Goal: Task Accomplishment & Management: Manage account settings

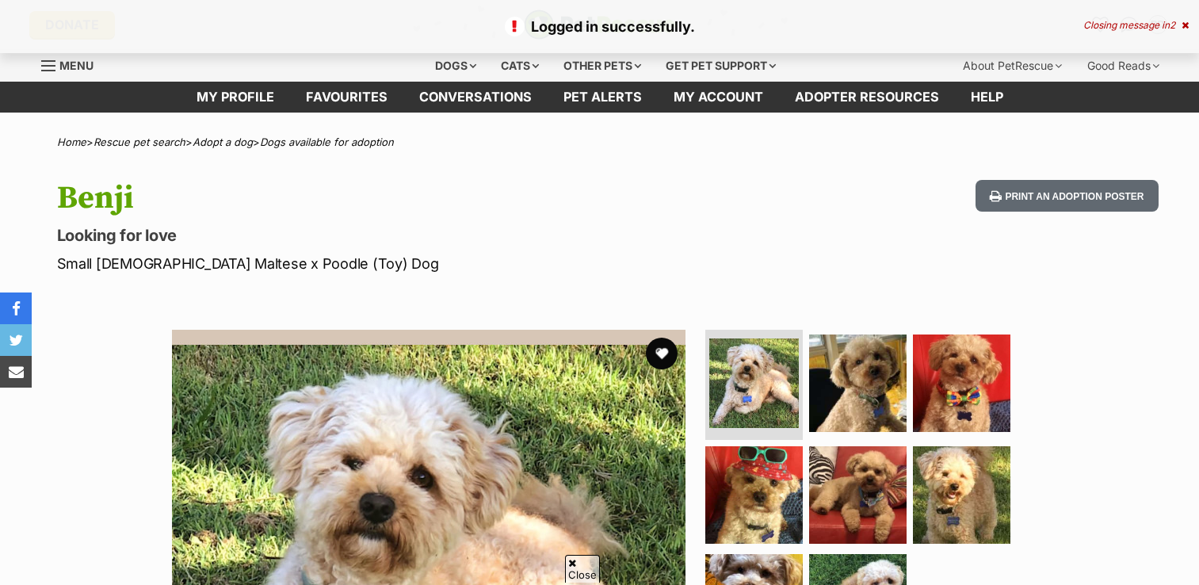
scroll to position [79, 0]
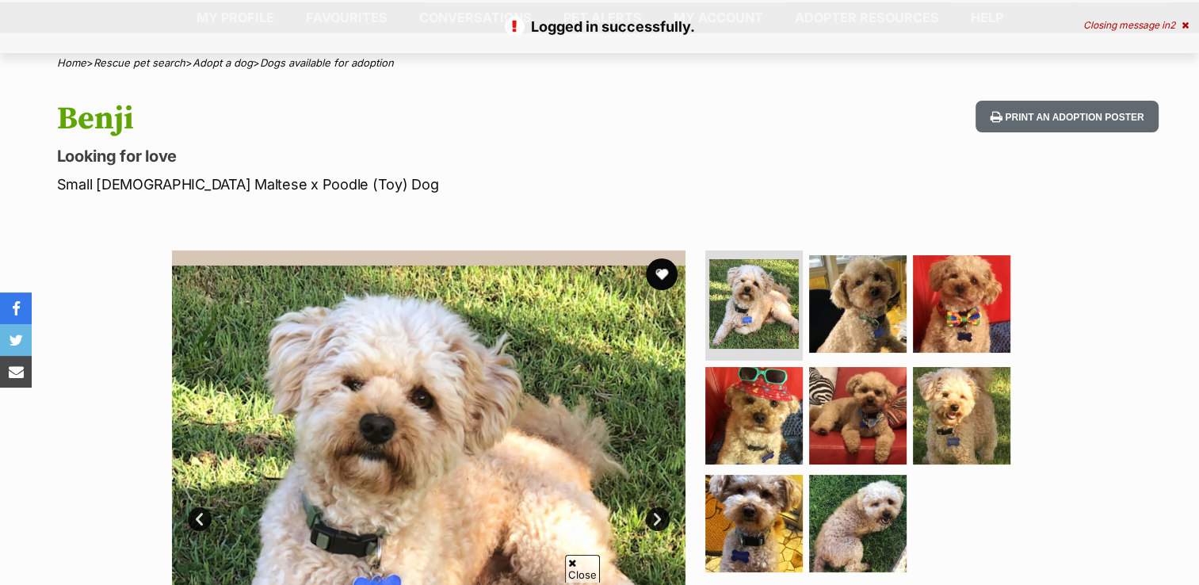
click at [657, 273] on button "favourite" at bounding box center [662, 274] width 32 height 32
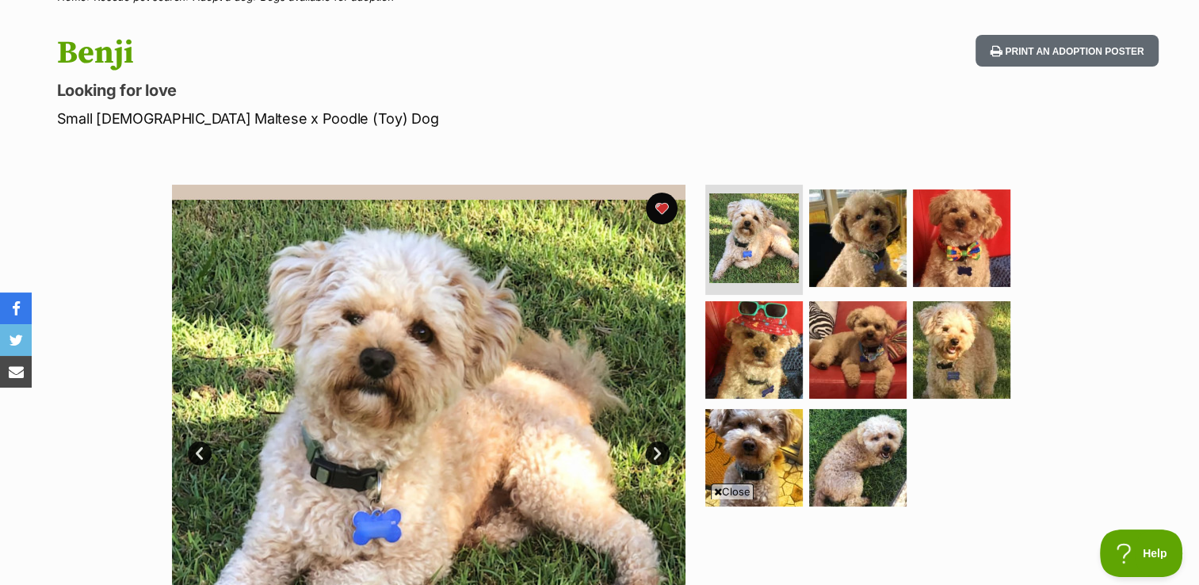
scroll to position [0, 0]
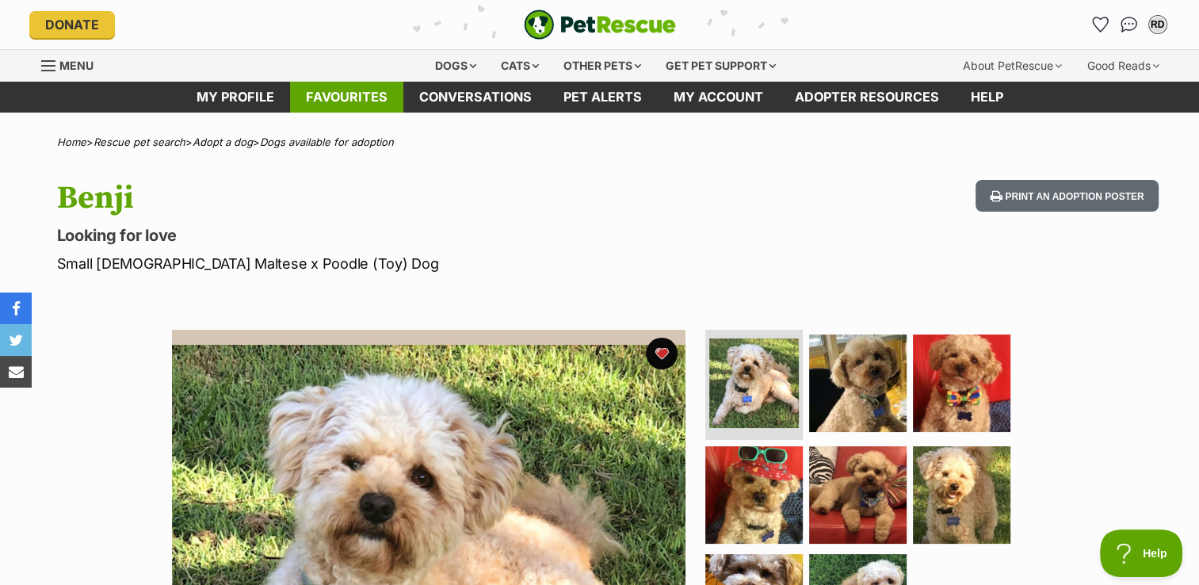
click at [325, 92] on link "Favourites" at bounding box center [346, 97] width 113 height 31
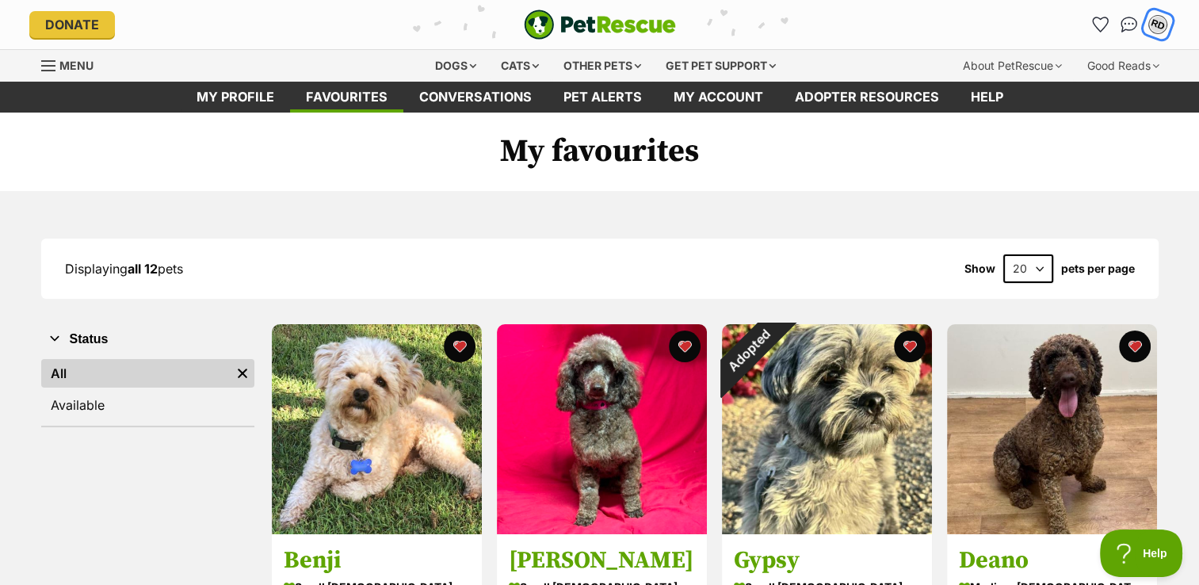
click at [1156, 25] on div "RD" at bounding box center [1157, 24] width 21 height 21
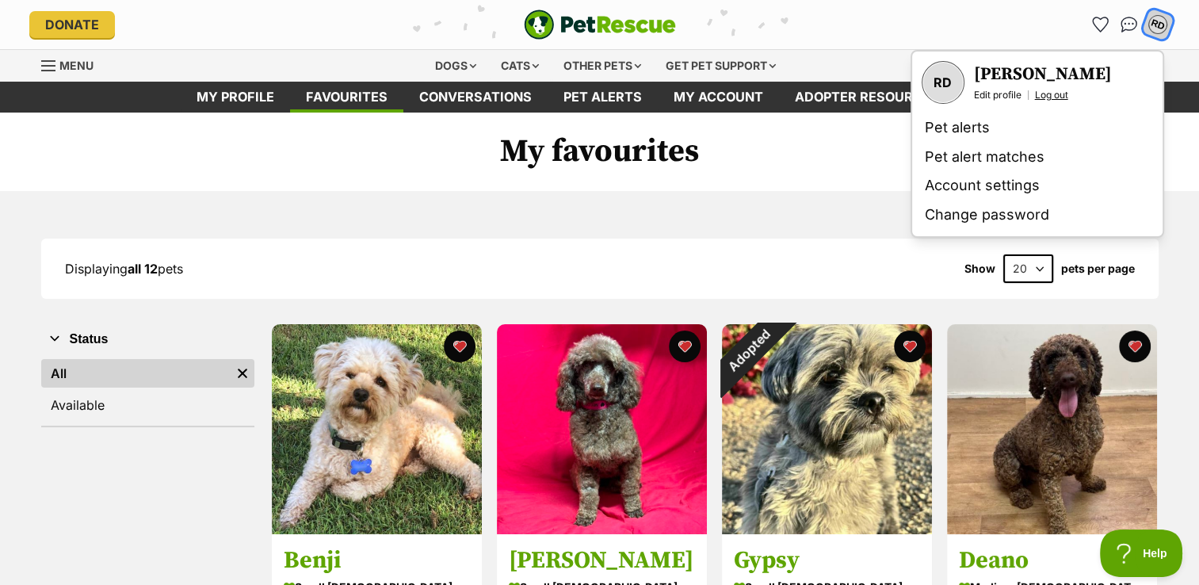
click at [1055, 91] on link "Log out" at bounding box center [1051, 95] width 33 height 13
